Goal: Browse casually

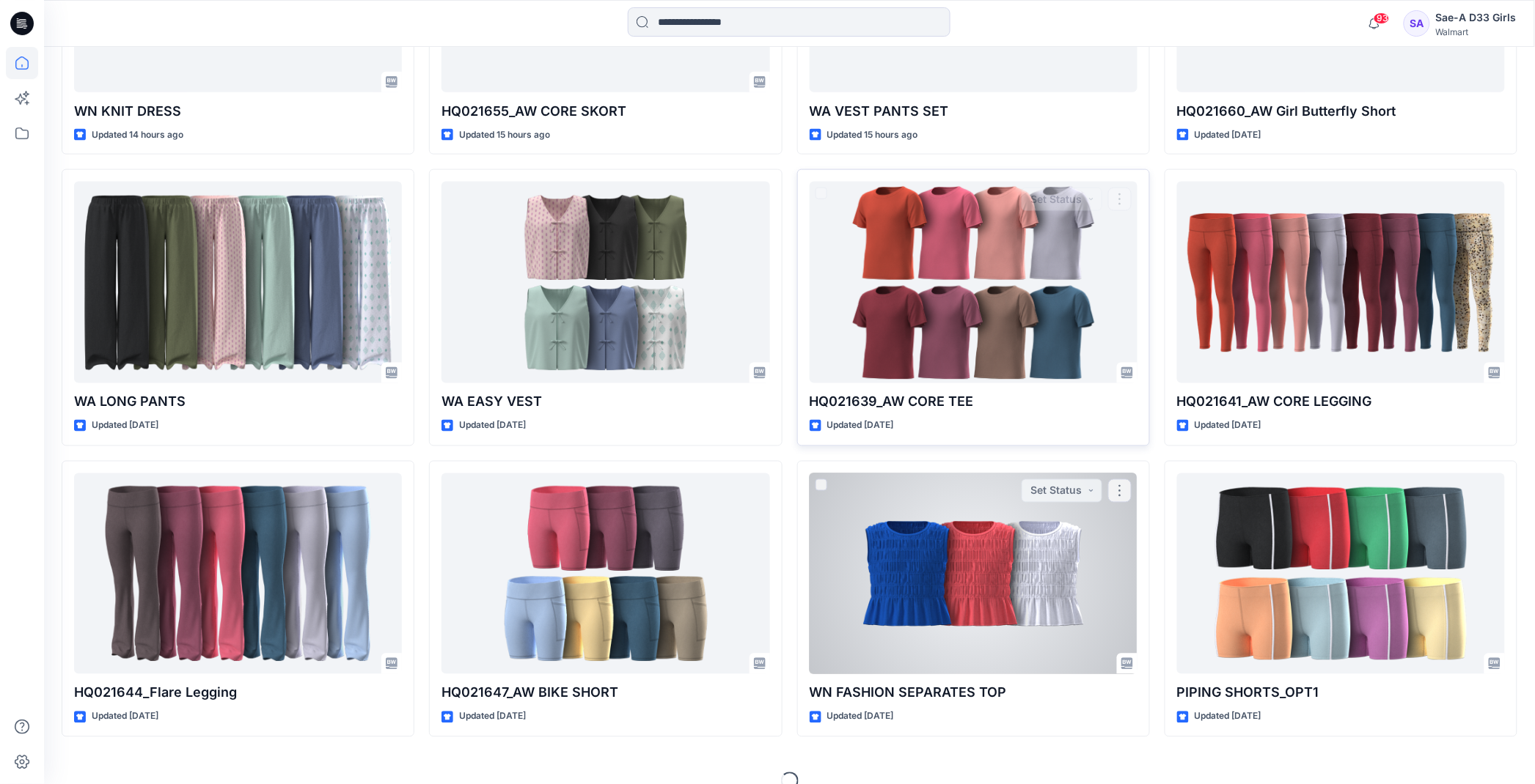
scroll to position [682, 0]
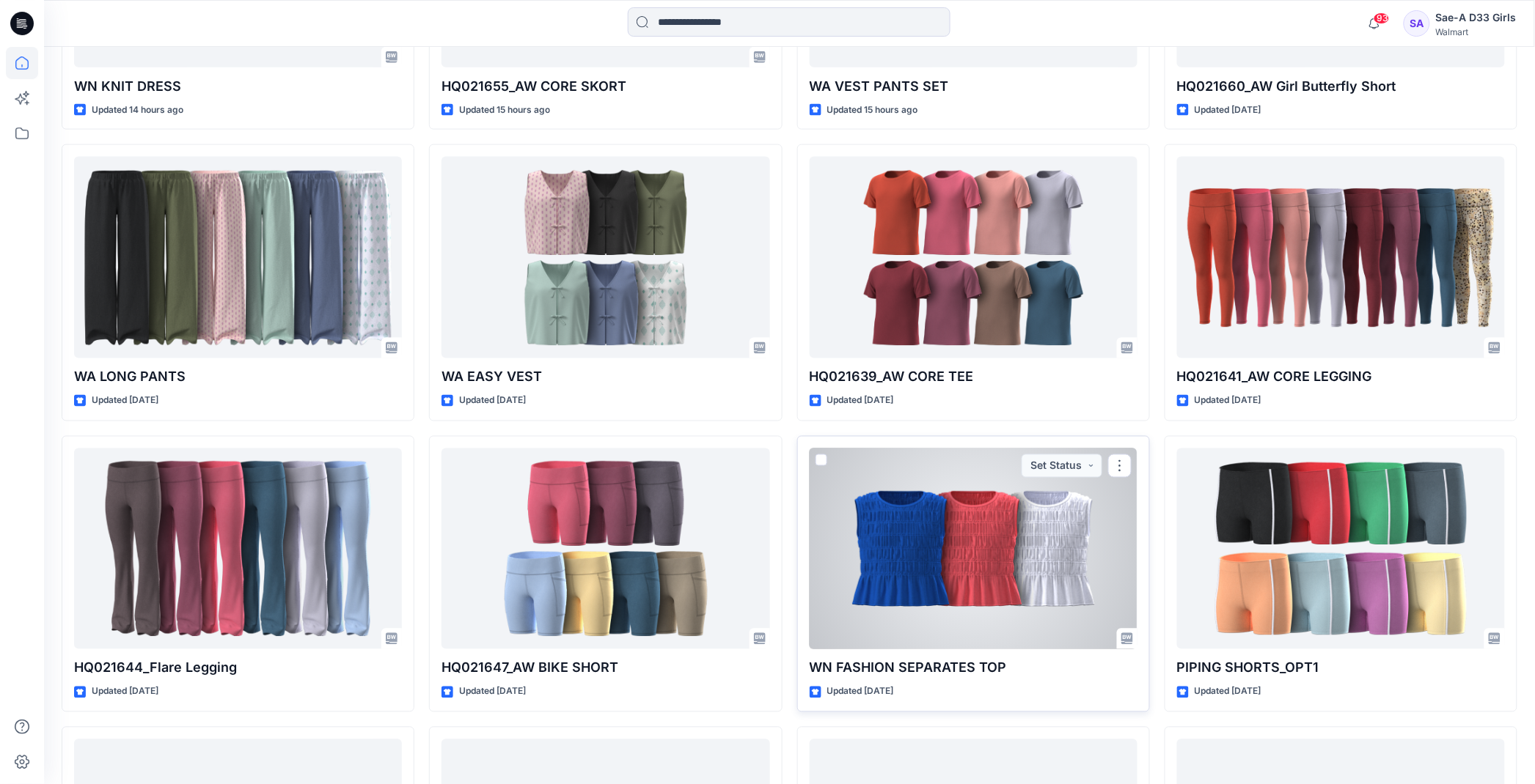
click at [994, 556] on div at bounding box center [974, 549] width 328 height 201
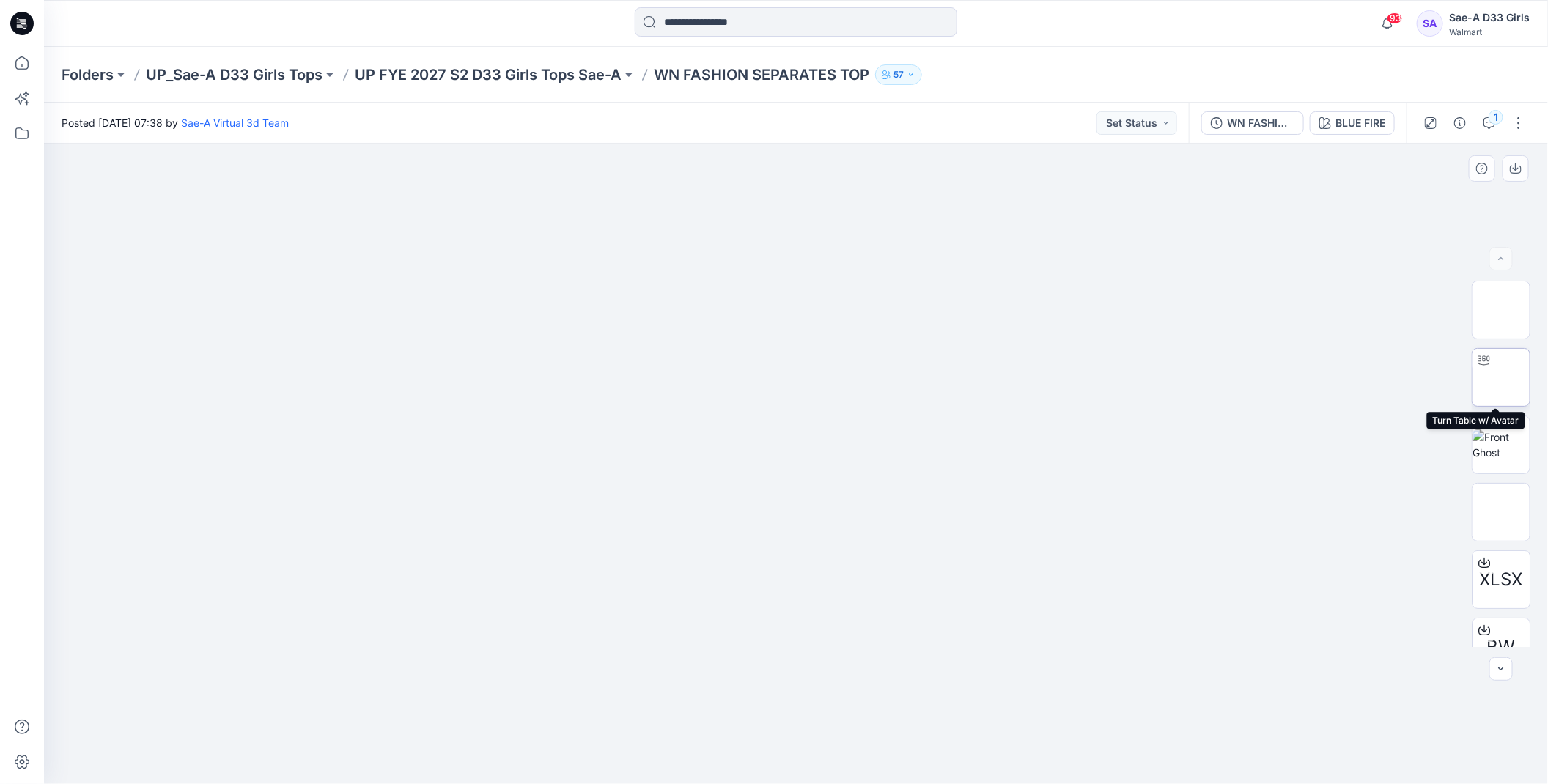
click at [1502, 378] on img at bounding box center [1502, 378] width 0 height 0
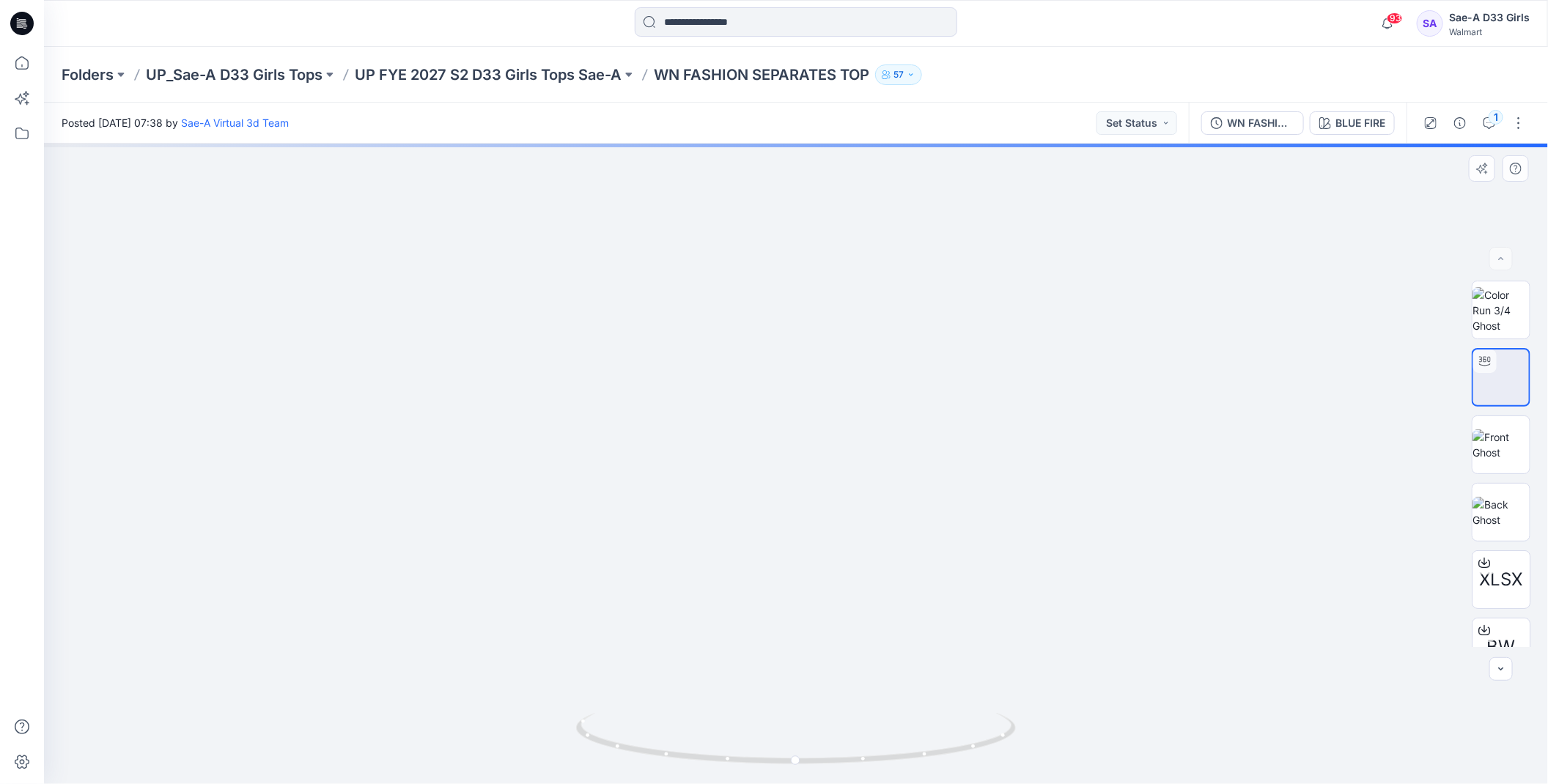
drag, startPoint x: 797, startPoint y: 411, endPoint x: 794, endPoint y: 433, distance: 22.2
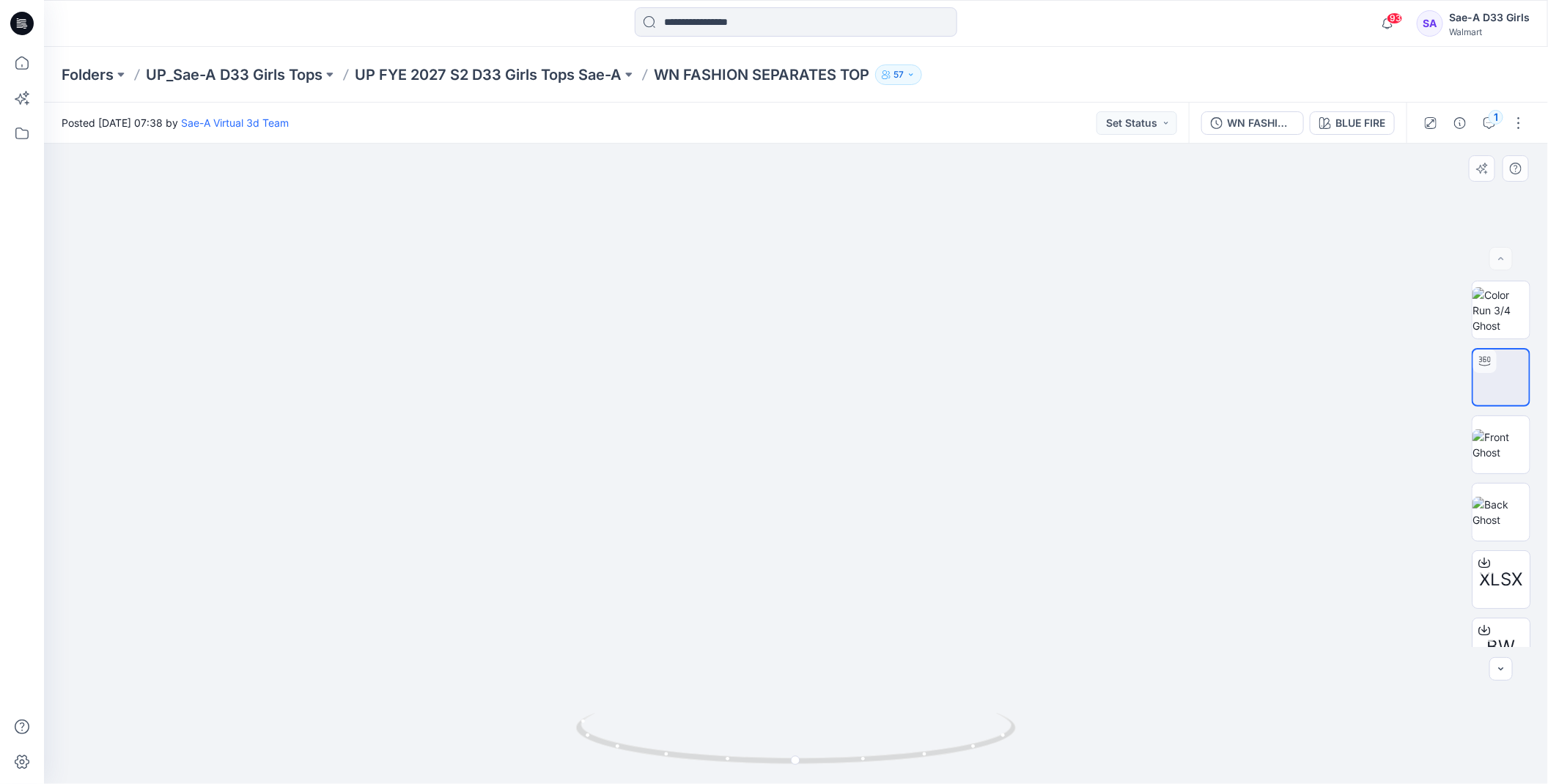
drag, startPoint x: 1059, startPoint y: 493, endPoint x: 942, endPoint y: 503, distance: 117.4
click at [942, 503] on img at bounding box center [796, 384] width 1027 height 800
drag, startPoint x: 906, startPoint y: 638, endPoint x: 906, endPoint y: 572, distance: 66.0
click at [906, 572] on img at bounding box center [796, 348] width 1027 height 872
drag, startPoint x: 932, startPoint y: 755, endPoint x: 817, endPoint y: 767, distance: 115.6
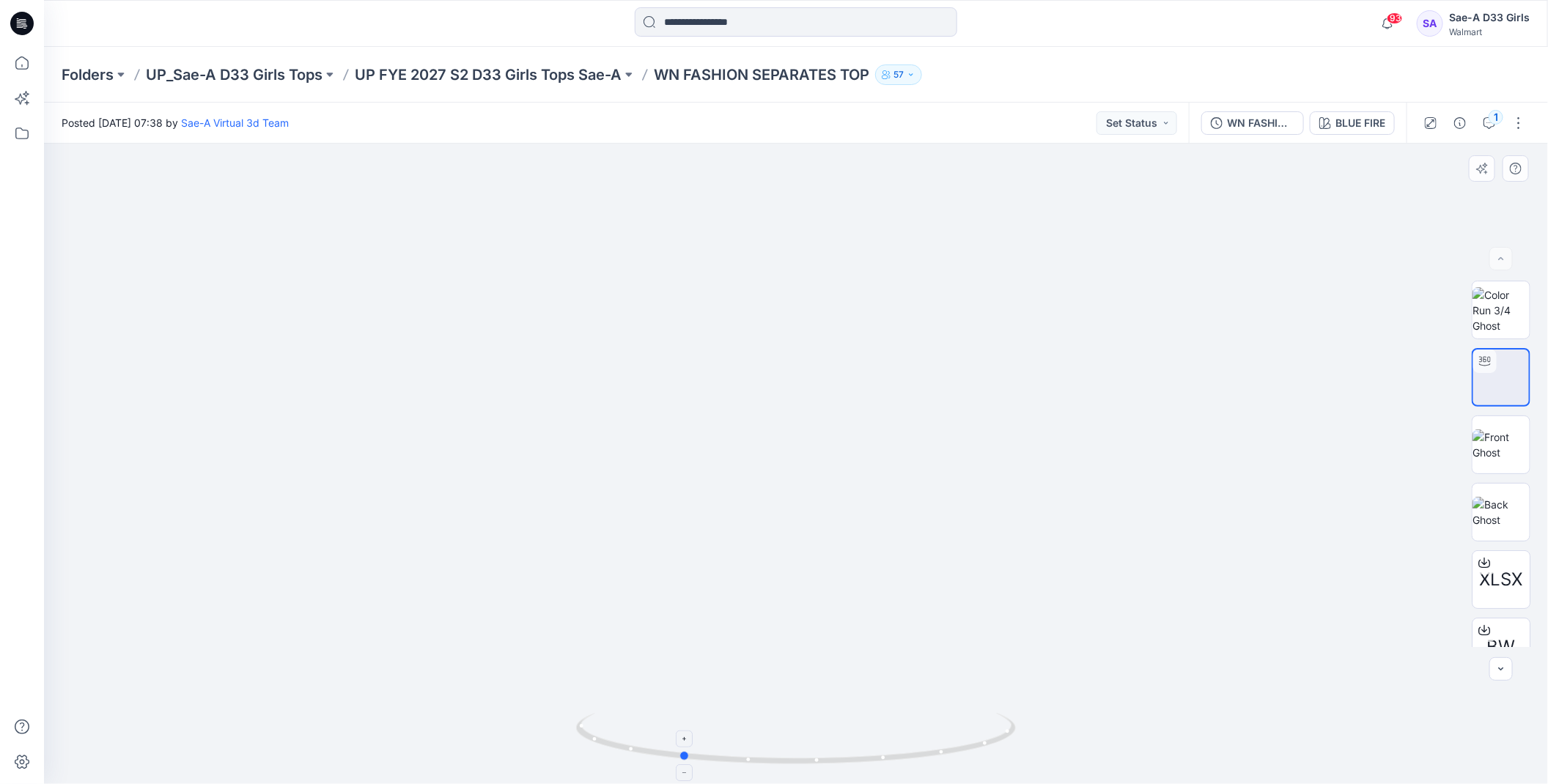
click at [817, 767] on icon at bounding box center [798, 740] width 444 height 55
drag, startPoint x: 682, startPoint y: 232, endPoint x: 909, endPoint y: 284, distance: 232.9
drag, startPoint x: 895, startPoint y: 540, endPoint x: 810, endPoint y: 533, distance: 85.3
click at [810, 533] on img at bounding box center [796, 370] width 1027 height 827
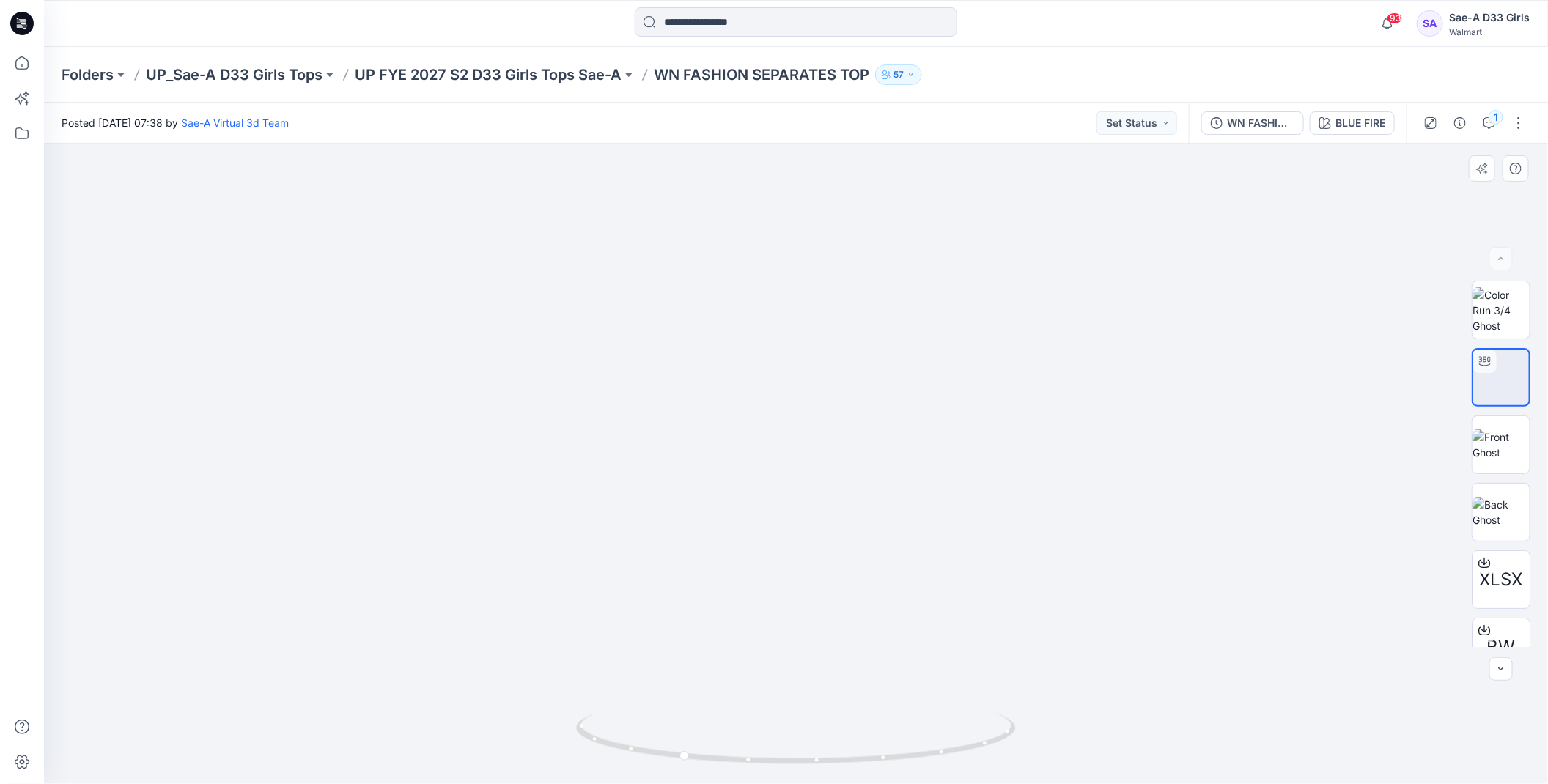
drag, startPoint x: 889, startPoint y: 565, endPoint x: 889, endPoint y: 583, distance: 18.0
click at [889, 583] on img at bounding box center [796, 379] width 1027 height 810
drag, startPoint x: 988, startPoint y: 747, endPoint x: 922, endPoint y: 753, distance: 66.3
click at [922, 753] on icon at bounding box center [798, 740] width 444 height 55
